Goal: Transaction & Acquisition: Purchase product/service

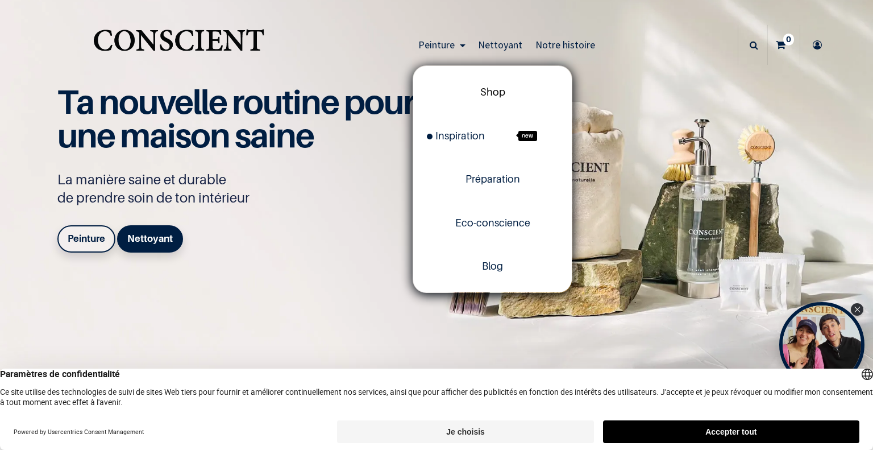
click at [498, 95] on span "Shop" at bounding box center [492, 92] width 25 height 12
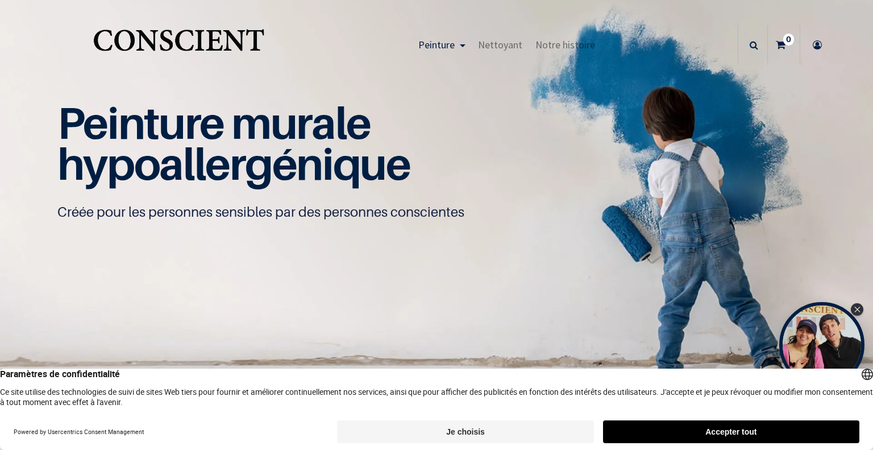
scroll to position [692, 0]
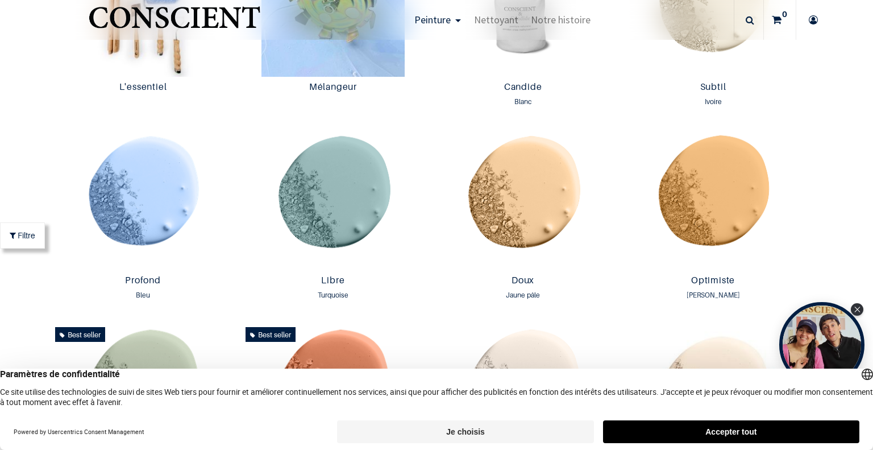
click at [735, 432] on button "Accepter tout" at bounding box center [731, 431] width 256 height 23
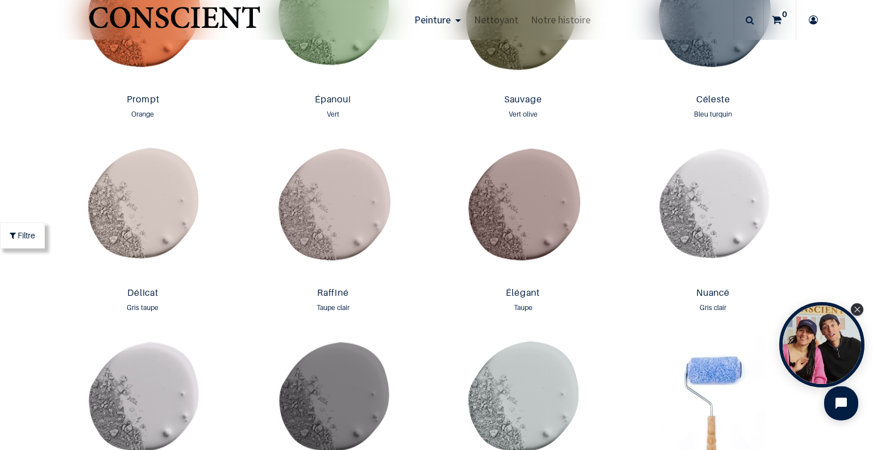
scroll to position [1640, 0]
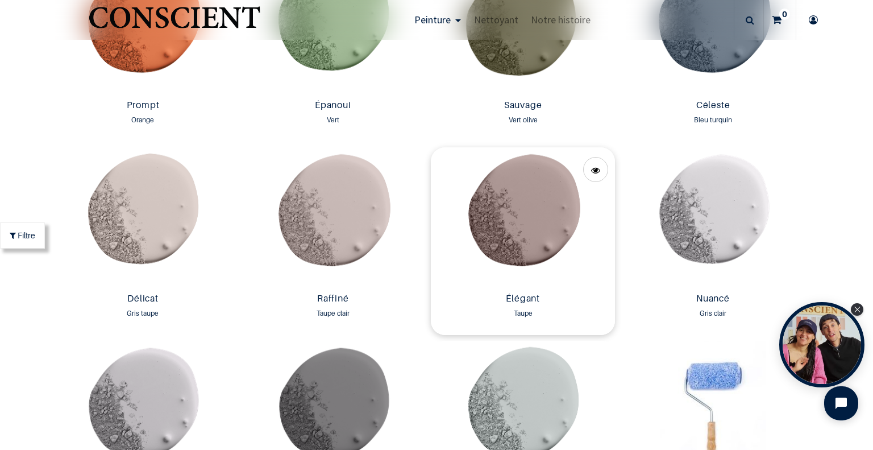
click at [512, 204] on img at bounding box center [523, 217] width 184 height 141
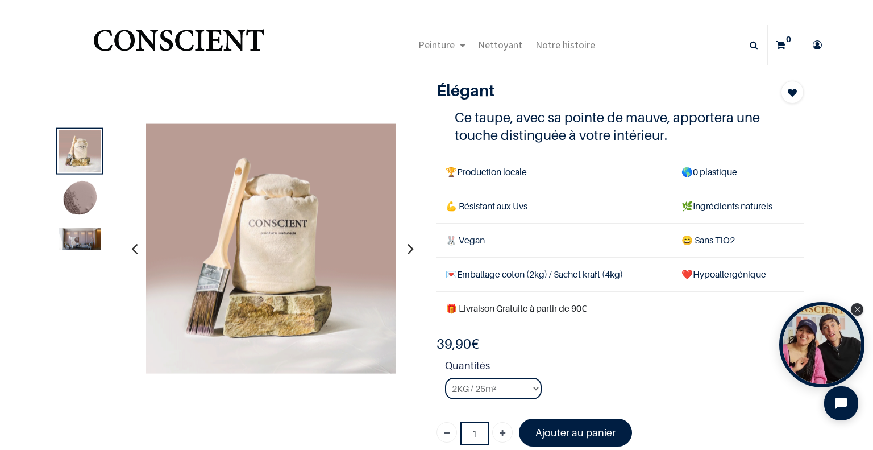
scroll to position [117, 0]
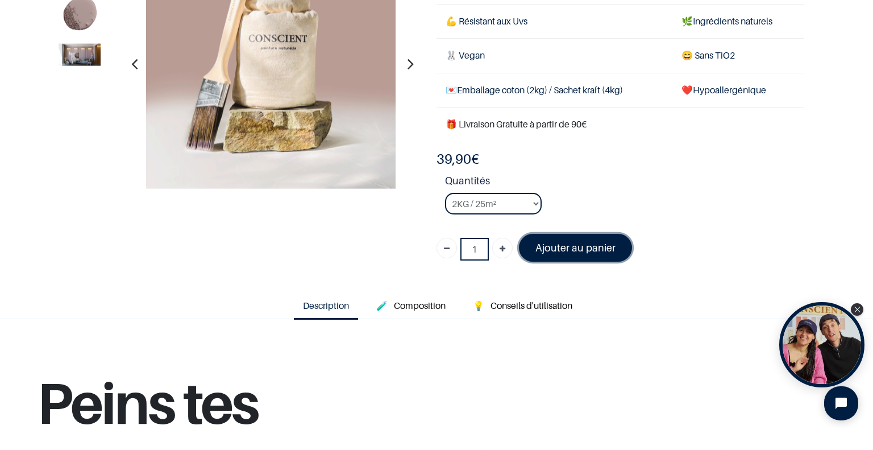
click at [559, 245] on font "Ajouter au panier" at bounding box center [576, 248] width 80 height 12
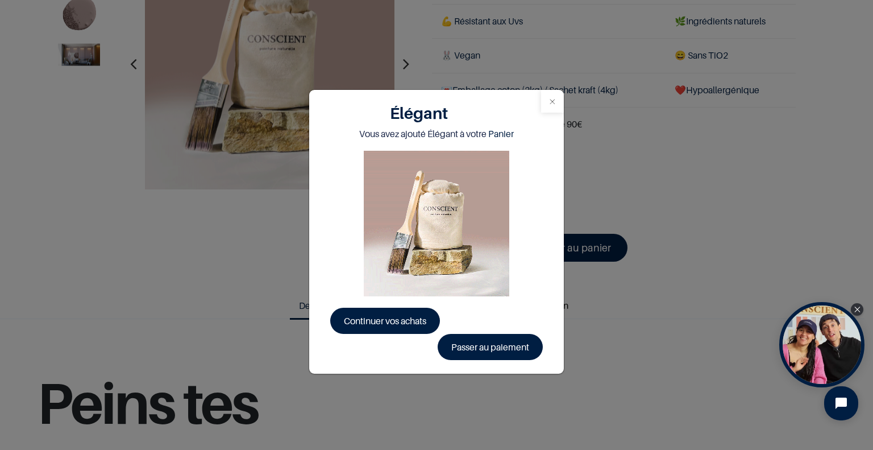
click at [550, 99] on button "Close" at bounding box center [552, 101] width 23 height 23
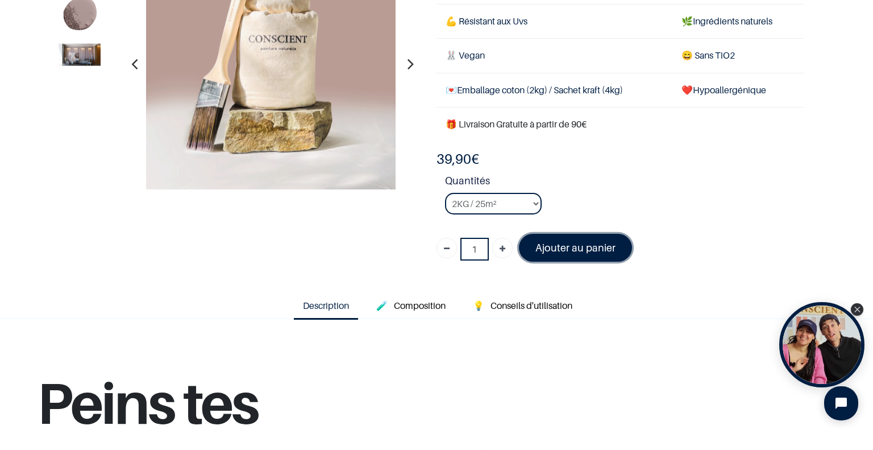
click at [580, 235] on link "Ajouter au panier" at bounding box center [575, 248] width 113 height 28
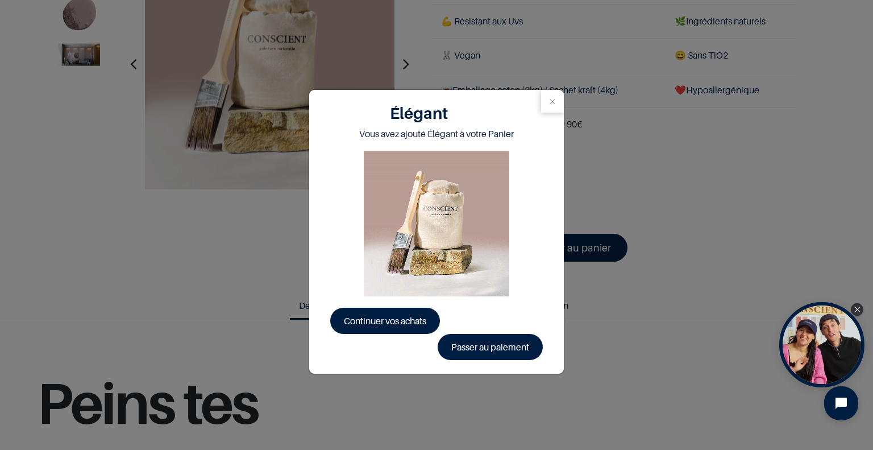
click at [869, 65] on div "Élégant Vous avez ajouté Élégant à votre Panier Continuer vos achats Passer au …" at bounding box center [436, 225] width 873 height 450
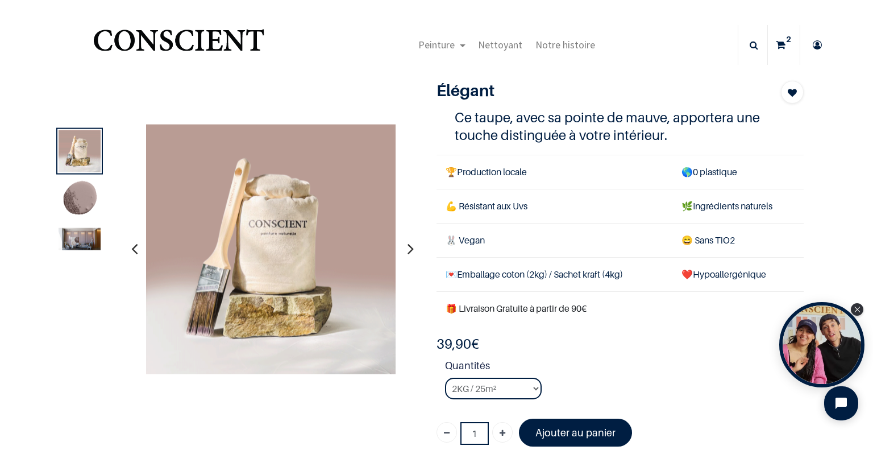
click at [784, 47] on link "2" at bounding box center [784, 45] width 32 height 40
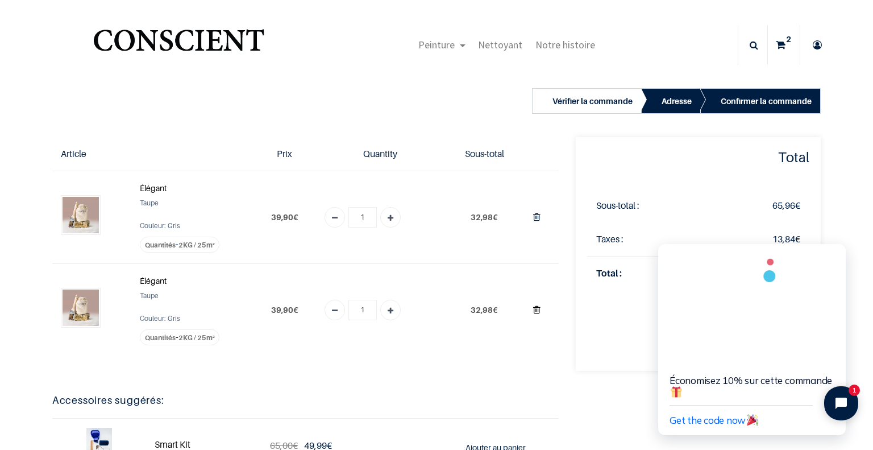
click at [533, 306] on icon "Supprimer du panier" at bounding box center [536, 309] width 7 height 15
type input "0"
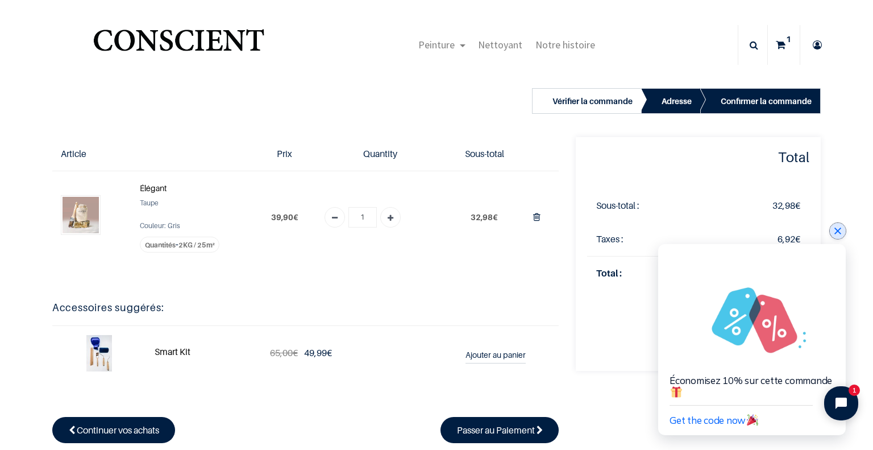
click at [832, 229] on icon "Close chat widget" at bounding box center [837, 230] width 11 height 11
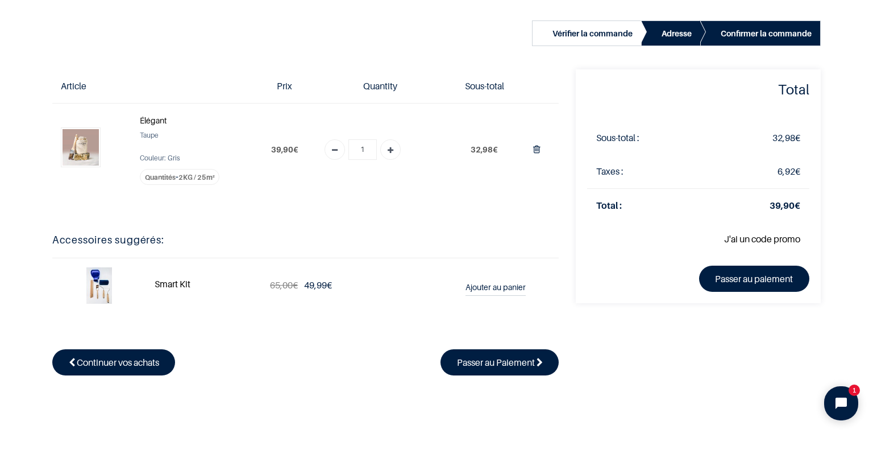
scroll to position [66, 0]
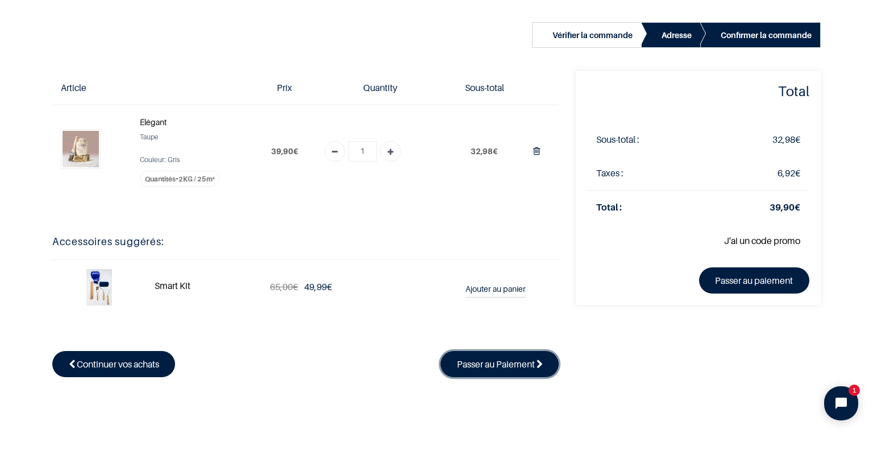
click at [478, 361] on span "Passer au Paiement" at bounding box center [496, 363] width 78 height 11
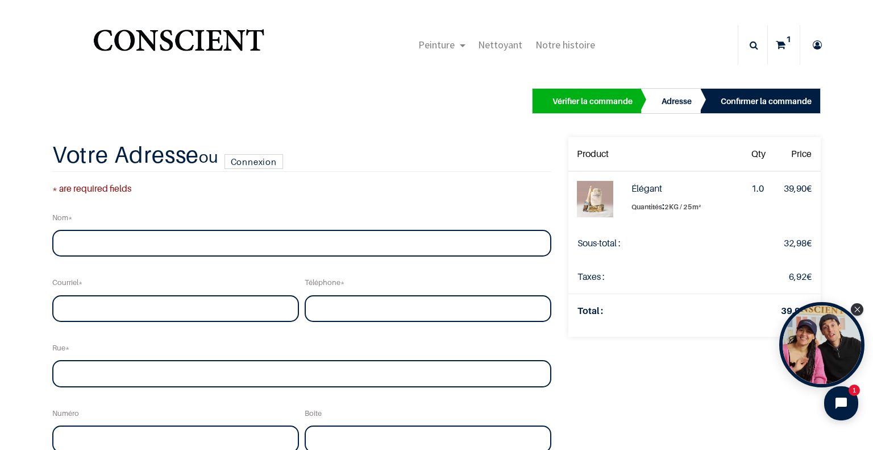
click at [175, 258] on div "Nom Courriel Téléphone Rue Numéro Pays" at bounding box center [301, 452] width 505 height 495
click at [171, 246] on input "text" at bounding box center [301, 243] width 499 height 27
type input "Marwa Ali Khaireh"
type input "alikhmarwa@outlook.com"
type input "0641499662"
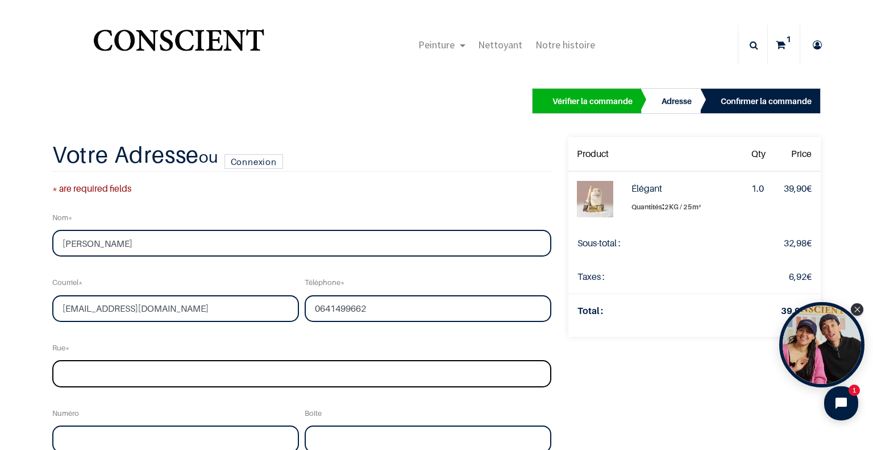
type input "rue Jean Bart"
type input "5"
type input "Bâtiment A appt A01"
type input "Lille"
type input "59000"
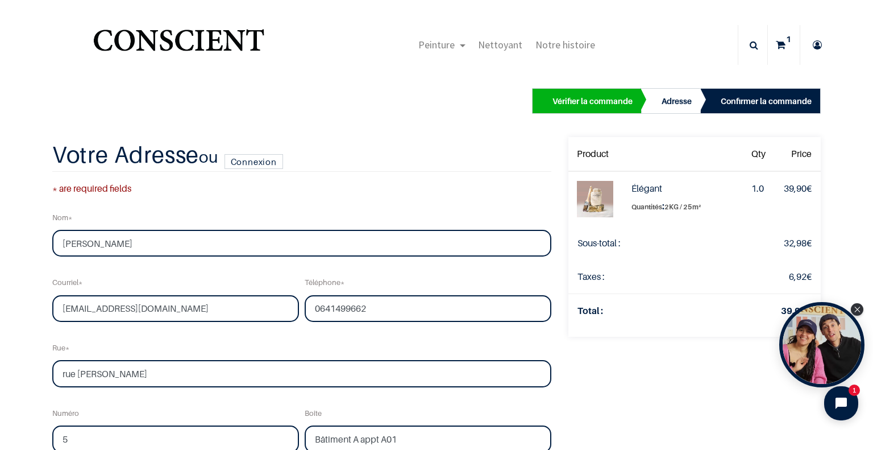
select select "75"
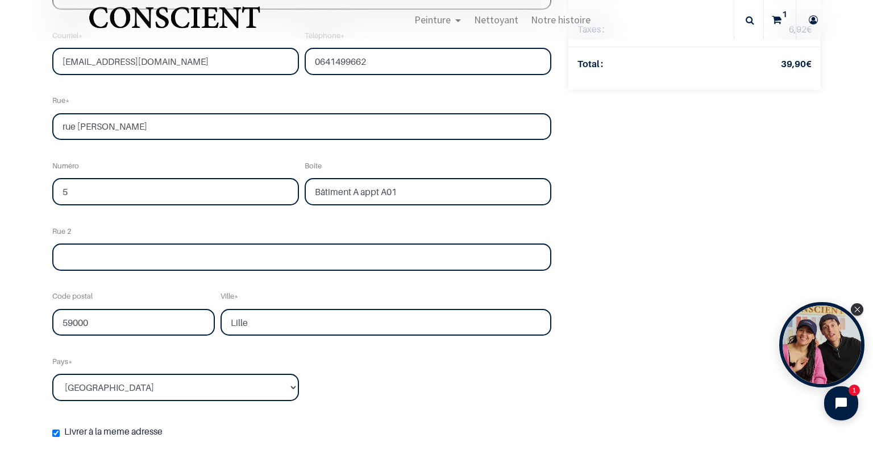
scroll to position [298, 0]
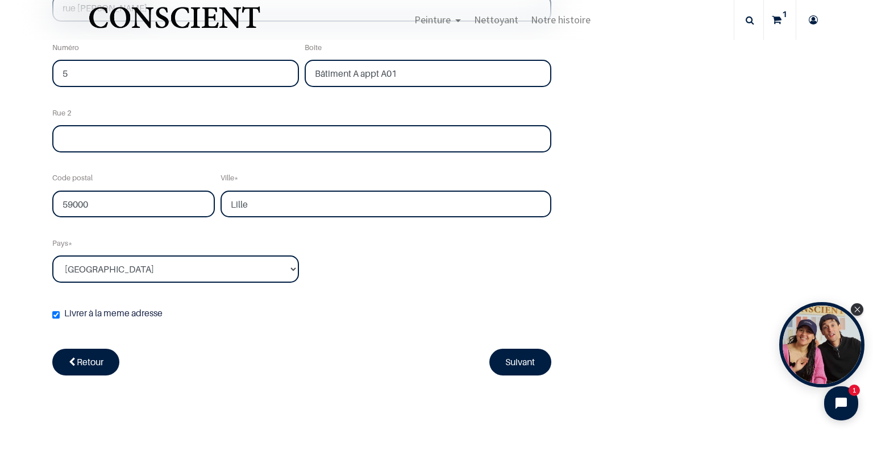
drag, startPoint x: 860, startPoint y: 237, endPoint x: 873, endPoint y: 220, distance: 21.0
click at [873, 220] on div "True Peinture Shop new 0" at bounding box center [436, 225] width 873 height 450
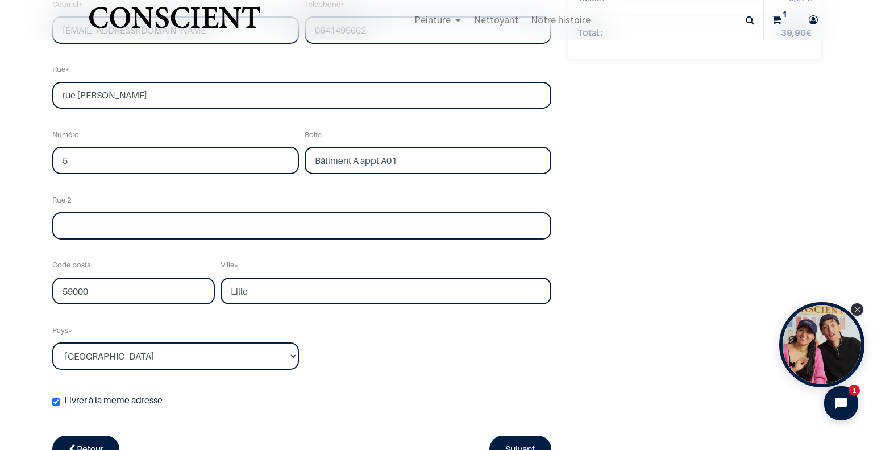
scroll to position [237, 0]
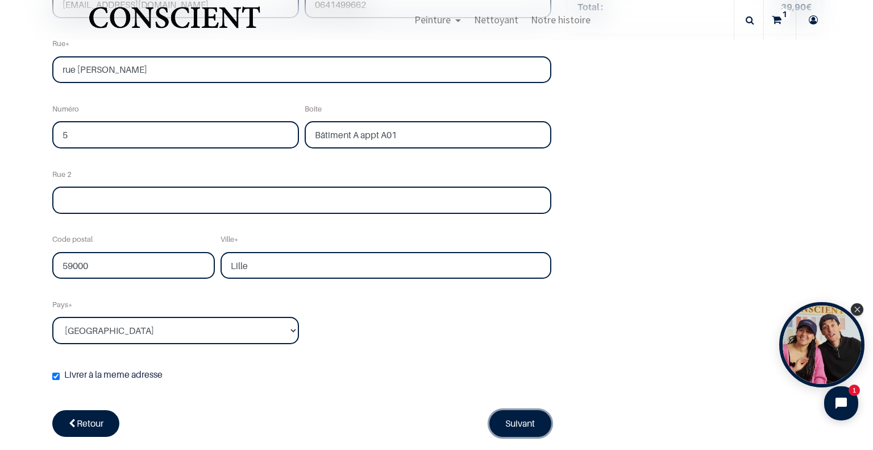
click at [507, 425] on link "Suivant" at bounding box center [521, 423] width 63 height 26
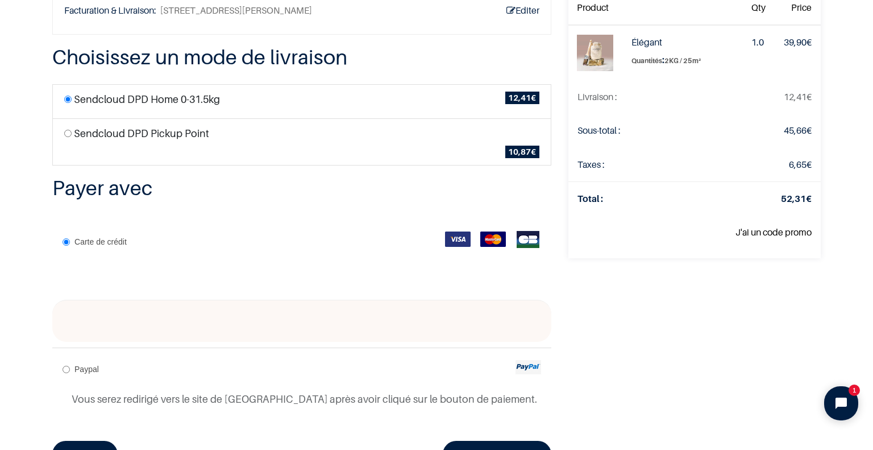
scroll to position [107, 0]
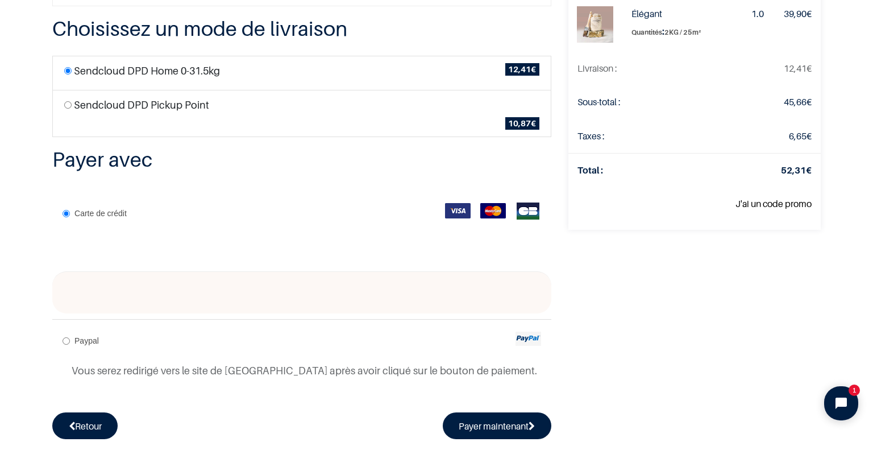
click at [74, 106] on label "Sendcloud DPD Pickup Point" at bounding box center [141, 104] width 135 height 15
radio input "true"
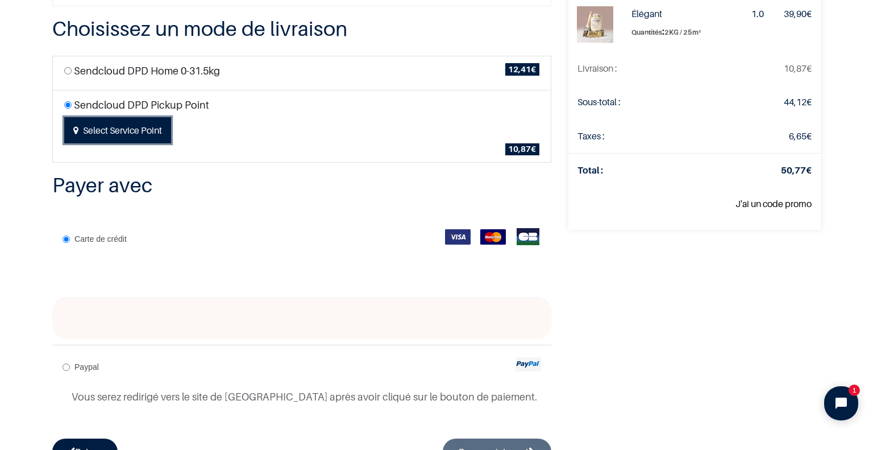
click at [157, 126] on button "Select Service Point" at bounding box center [117, 130] width 107 height 26
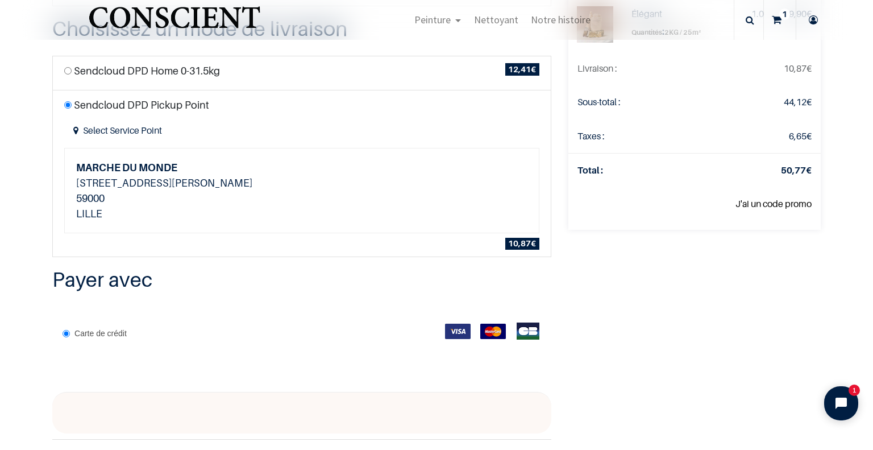
scroll to position [223, 0]
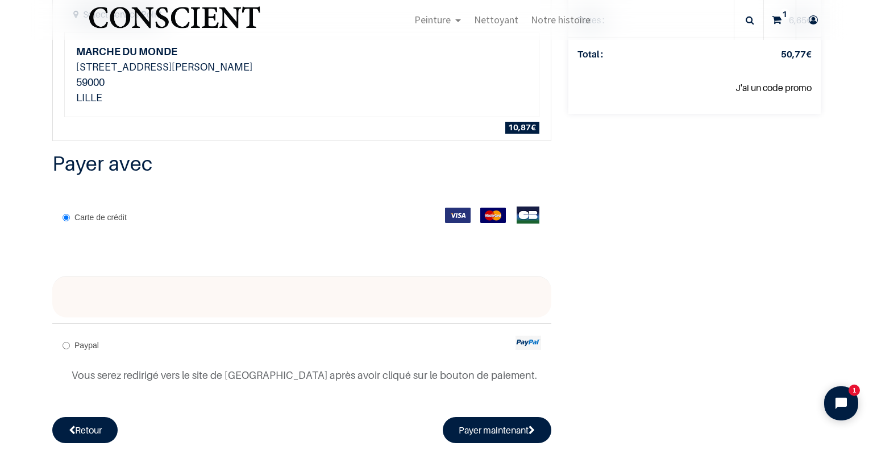
click at [203, 341] on div "Paypal Vous serez redirigé vers le site de Paypal après avoir cliqué sur le bou…" at bounding box center [301, 363] width 499 height 80
radio input "true"
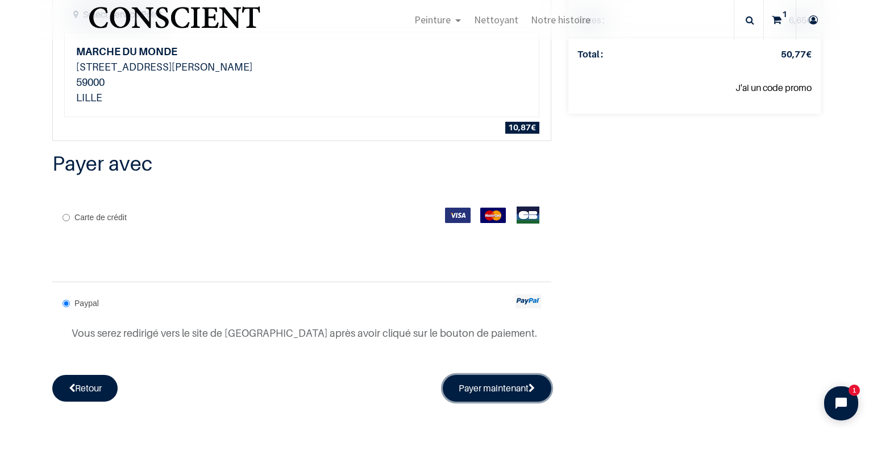
click at [510, 385] on button "Payer maintenant" at bounding box center [497, 388] width 109 height 26
